Goal: Complete application form

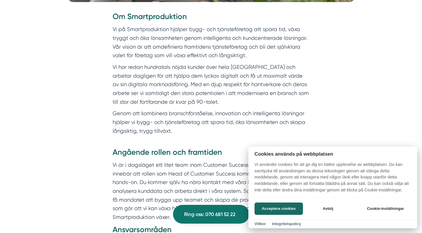
scroll to position [273, 0]
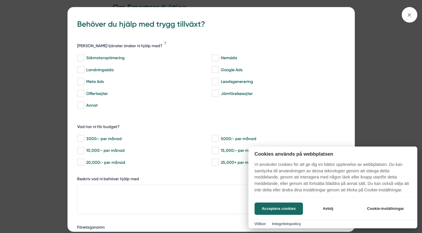
click at [404, 16] on div at bounding box center [211, 116] width 422 height 233
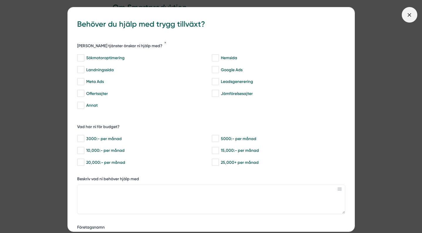
click at [409, 13] on icon at bounding box center [409, 15] width 6 height 6
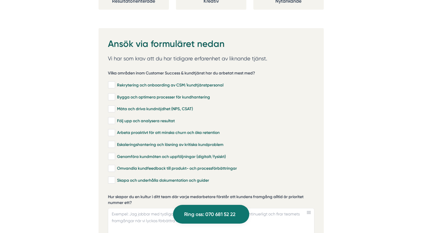
scroll to position [1178, 0]
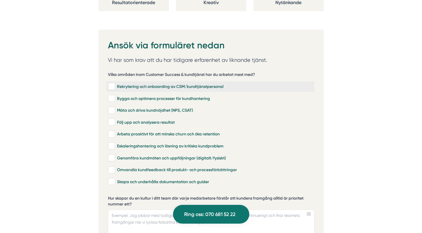
click at [111, 84] on input "Rekrytering och onboarding av CSM/kundtjänstpersonal" at bounding box center [111, 87] width 7 height 6
checkbox input "true"
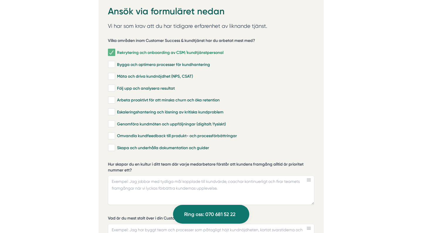
scroll to position [1213, 0]
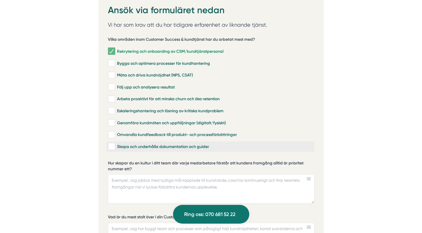
click at [112, 144] on input "Skapa och underhålla dokumentation och guider" at bounding box center [111, 147] width 7 height 6
checkbox input "true"
click at [112, 132] on input "Omvandla kundfeedback till produkt- och processförbättringar" at bounding box center [111, 135] width 7 height 6
checkbox input "true"
click at [111, 120] on input "Genomföra kundmöten och uppföljningar (digitalt/fysiskt)" at bounding box center [111, 123] width 7 height 6
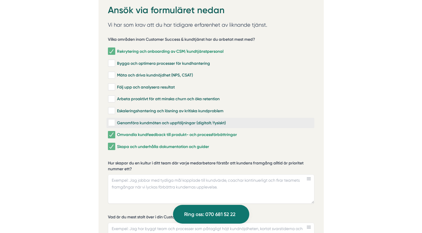
checkbox input "true"
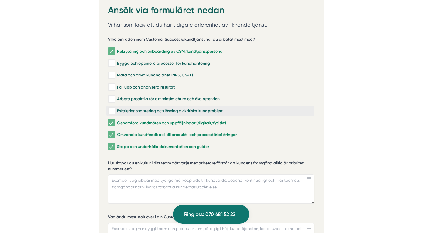
click at [110, 108] on input "Eskaleringshantering och lösning av kritiska kundproblem" at bounding box center [111, 111] width 7 height 6
checkbox input "true"
click at [111, 96] on input "Arbeta proaktivt för att minska churn och öka retention" at bounding box center [111, 99] width 7 height 6
checkbox input "true"
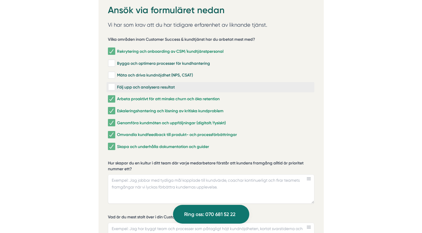
click at [112, 84] on input "Följ upp och analysera resultat" at bounding box center [111, 87] width 7 height 6
checkbox input "true"
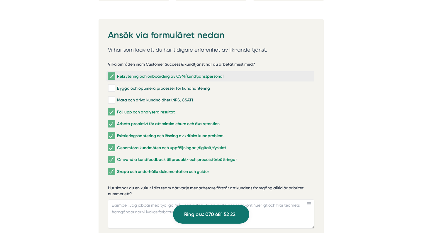
scroll to position [1188, 0]
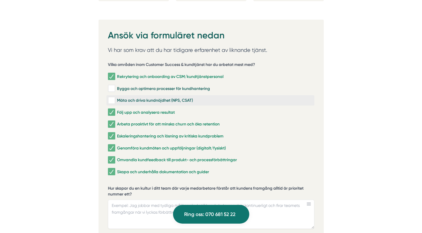
click at [113, 98] on input "Mäta och driva kundnöjdhet (NPS, CSAT)" at bounding box center [111, 101] width 7 height 6
checkbox input "true"
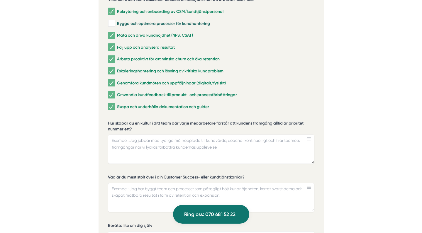
scroll to position [1254, 0]
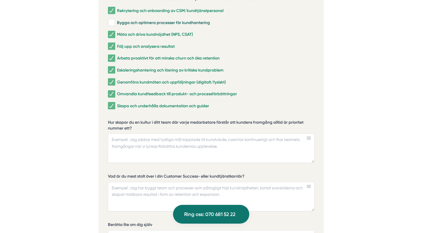
drag, startPoint x: 135, startPoint y: 114, endPoint x: 105, endPoint y: 108, distance: 31.1
click at [105, 108] on div "Ansök via formuläret nedan Vi har som krav att du har tidigare erfarenhet av li…" at bounding box center [210, 179] width 225 height 451
drag, startPoint x: 133, startPoint y: 116, endPoint x: 102, endPoint y: 110, distance: 31.7
click at [102, 110] on div "Ansök via formuläret nedan Vi har som krav att du har tidigare erfarenhet av li…" at bounding box center [210, 179] width 225 height 451
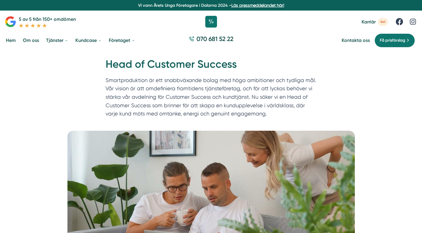
scroll to position [0, 0]
